Goal: Information Seeking & Learning: Find specific fact

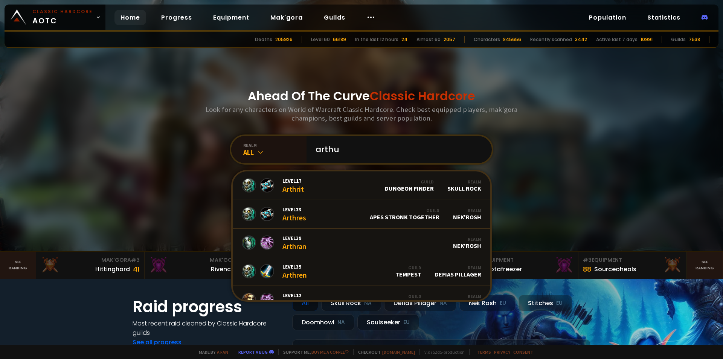
type input "[PERSON_NAME]"
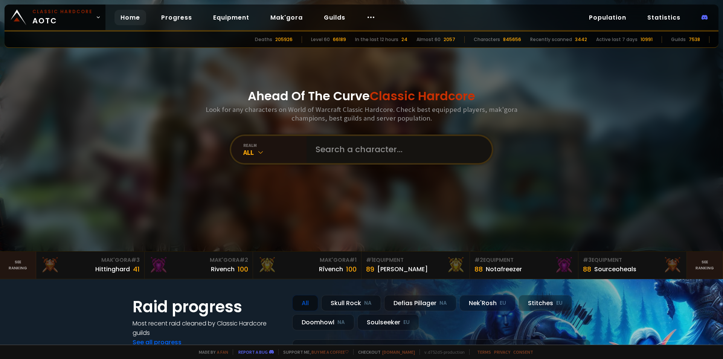
click at [356, 149] on input "text" at bounding box center [397, 149] width 172 height 27
type input "arth"
click at [379, 146] on input "text" at bounding box center [397, 149] width 172 height 27
paste input "ù"
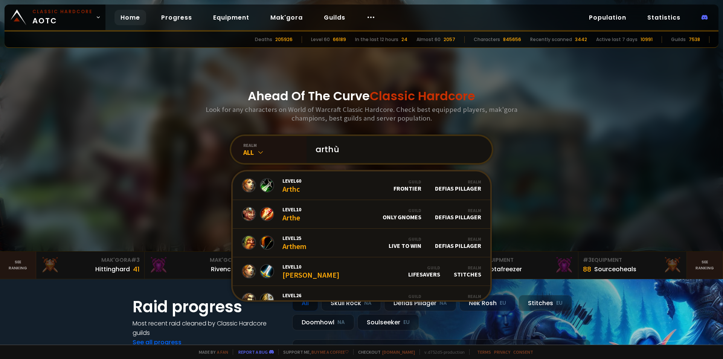
type input "[PERSON_NAME]"
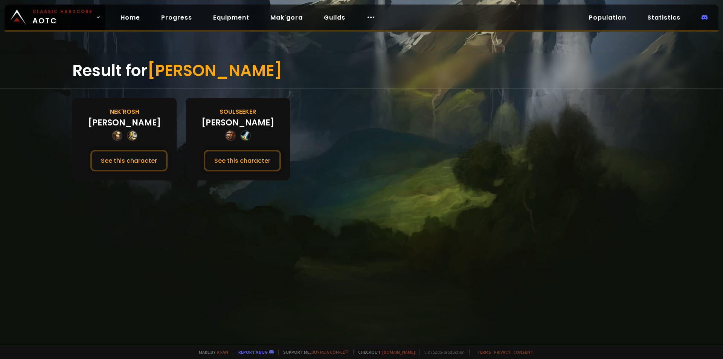
drag, startPoint x: 243, startPoint y: 60, endPoint x: 251, endPoint y: 63, distance: 8.1
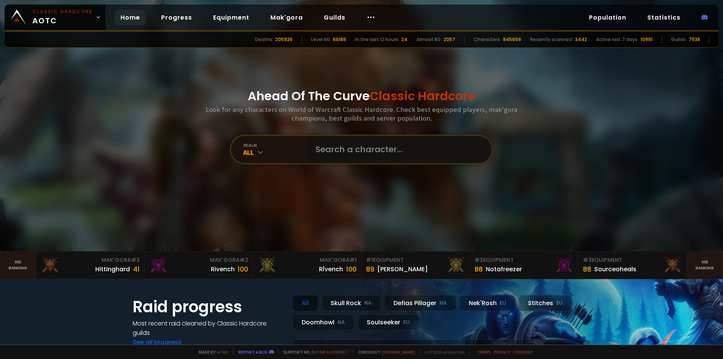
click at [359, 151] on input "text" at bounding box center [397, 149] width 172 height 27
paste input "ú"
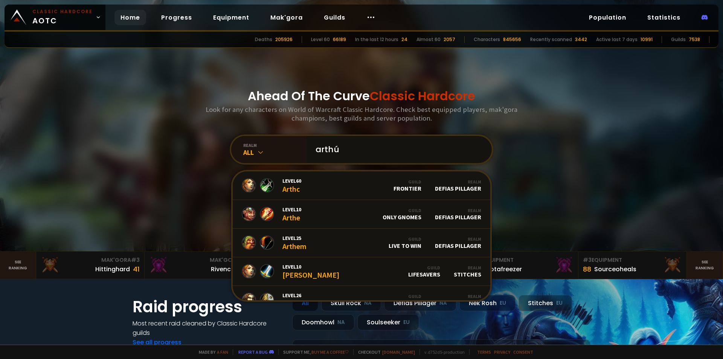
type input "[PERSON_NAME]"
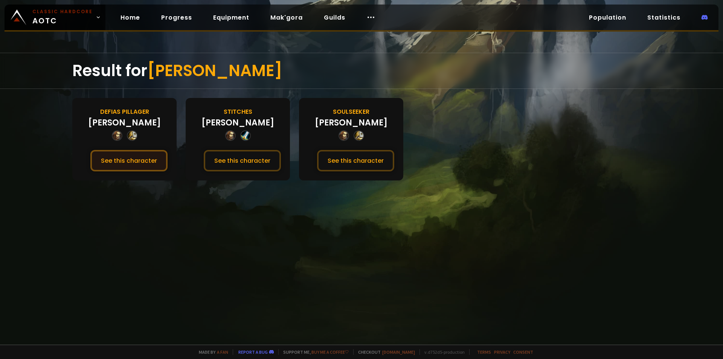
click at [155, 160] on button "See this character" at bounding box center [128, 160] width 77 height 21
